Goal: Navigation & Orientation: Find specific page/section

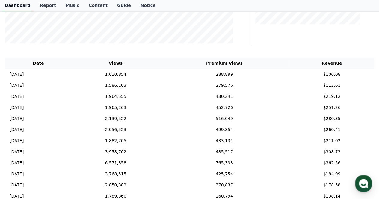
click at [19, 7] on link "Dashboard" at bounding box center [17, 5] width 30 height 11
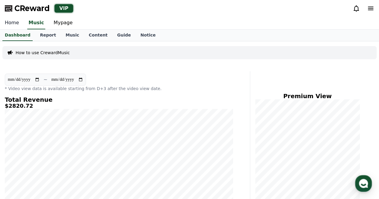
click at [12, 27] on link "Home" at bounding box center [12, 23] width 24 height 13
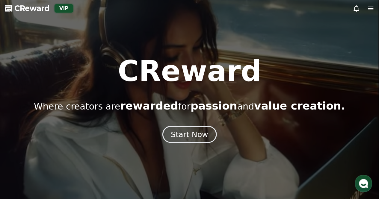
click at [195, 135] on div "Start Now" at bounding box center [189, 134] width 37 height 10
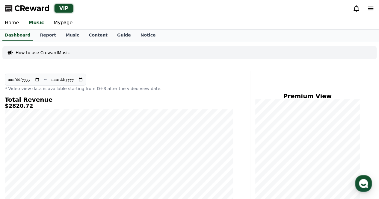
click at [23, 15] on div "CReward VIP" at bounding box center [189, 8] width 379 height 17
click at [9, 24] on link "Home" at bounding box center [12, 23] width 24 height 13
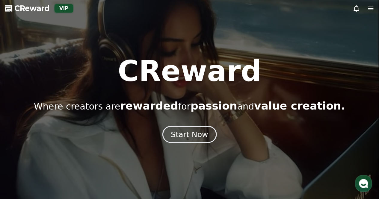
click at [194, 134] on div "Start Now" at bounding box center [189, 134] width 37 height 10
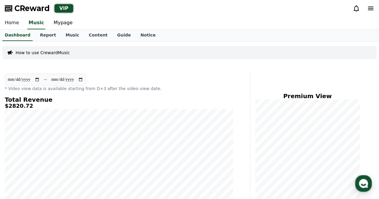
click at [6, 23] on link "Home" at bounding box center [12, 23] width 24 height 13
